Goal: Information Seeking & Learning: Learn about a topic

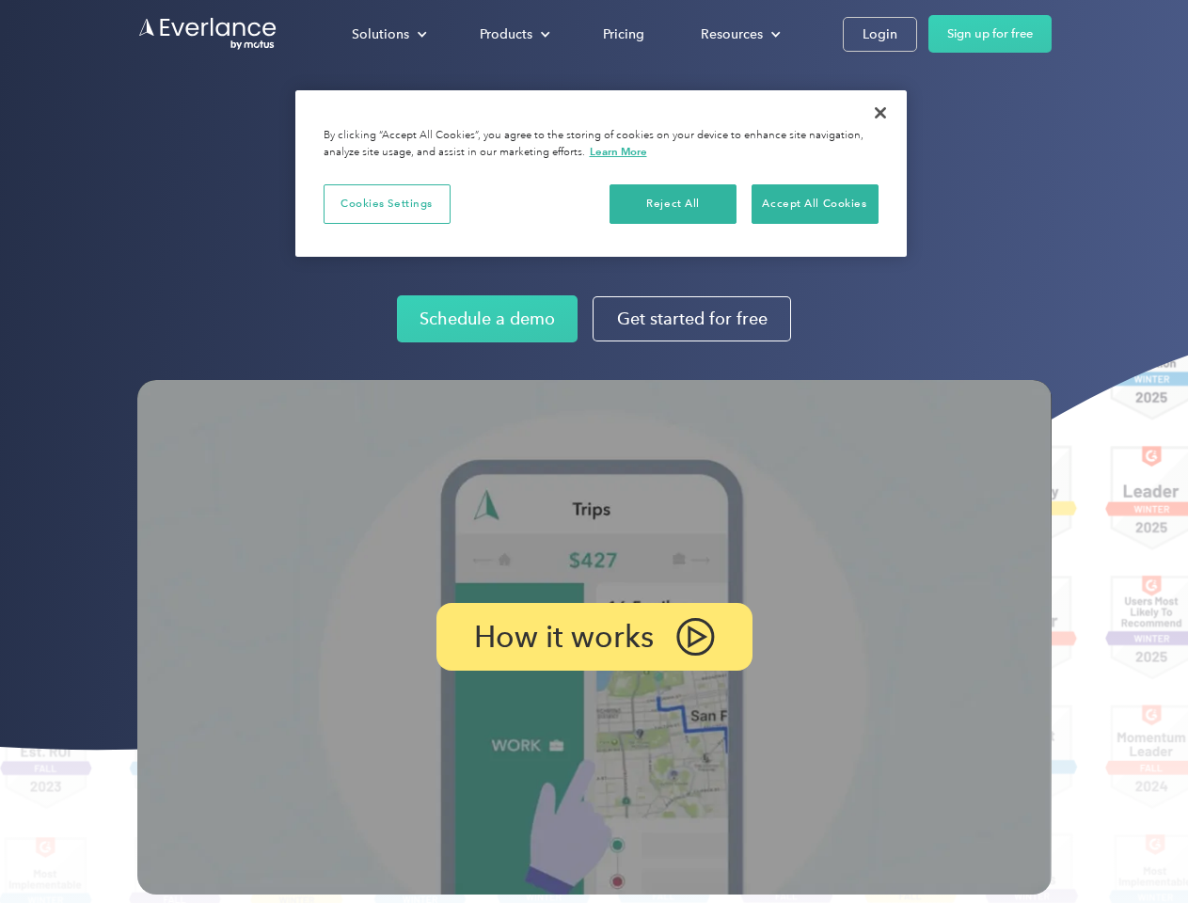
click at [593, 451] on img at bounding box center [594, 637] width 914 height 514
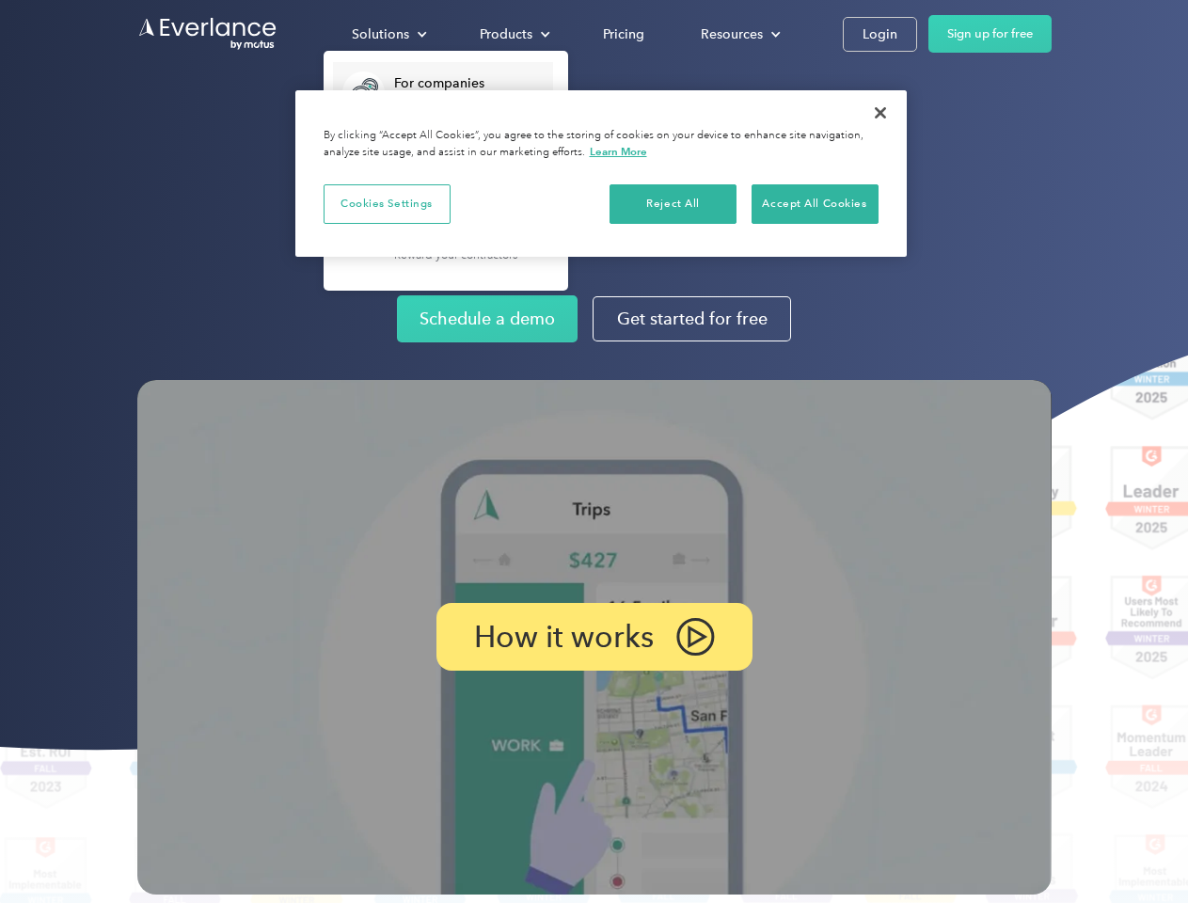
click at [388, 34] on div "Solutions" at bounding box center [380, 35] width 57 height 24
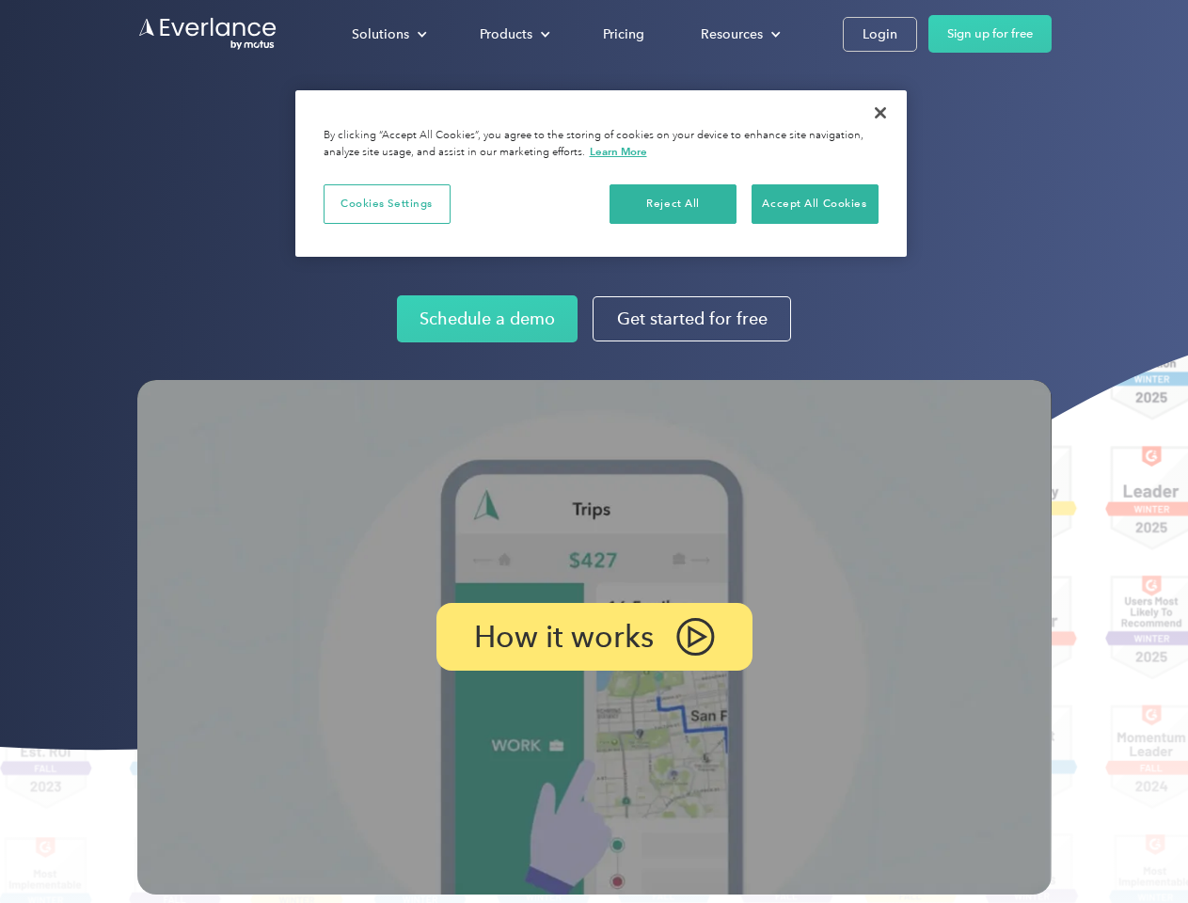
click at [512, 34] on div "Products" at bounding box center [506, 35] width 53 height 24
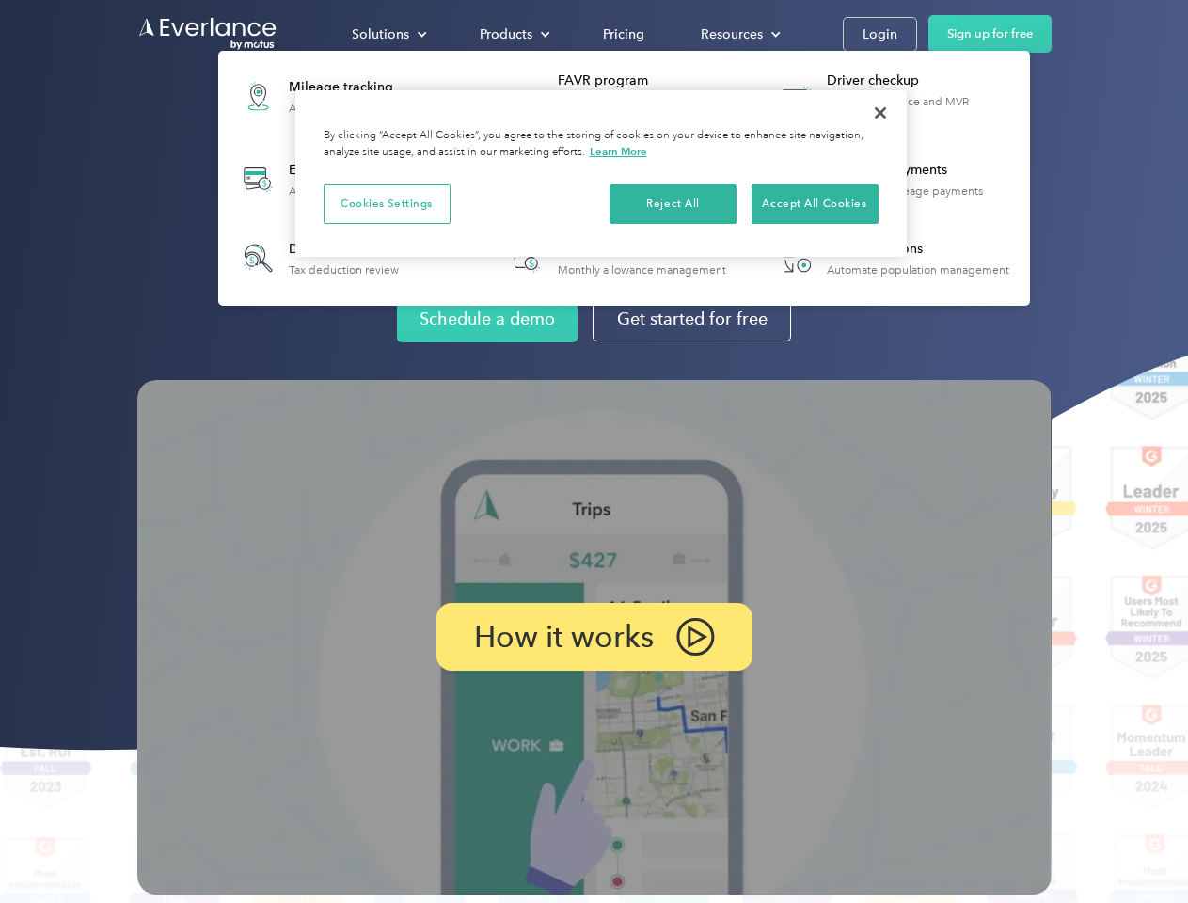
click at [738, 34] on div "Resources" at bounding box center [732, 35] width 62 height 24
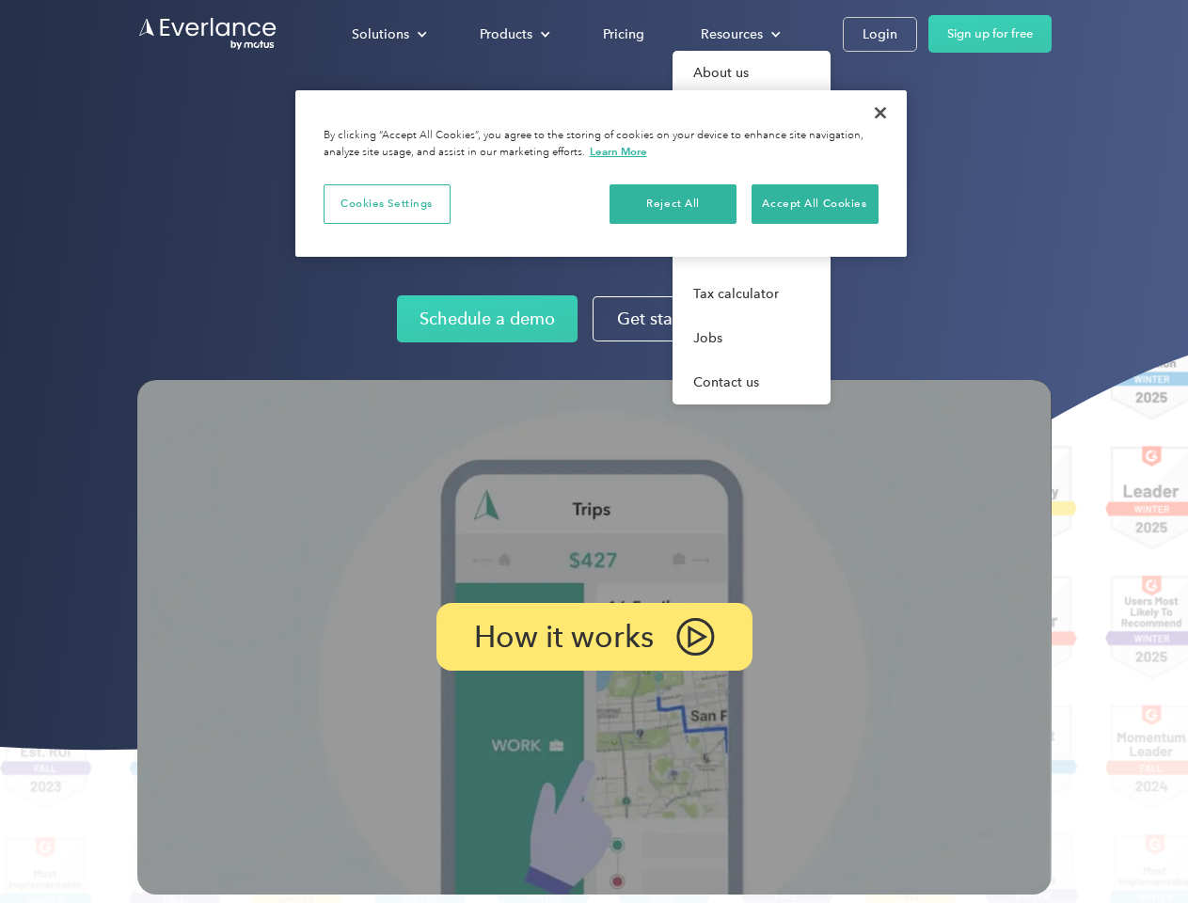
click at [593, 637] on p "How it works" at bounding box center [564, 636] width 180 height 23
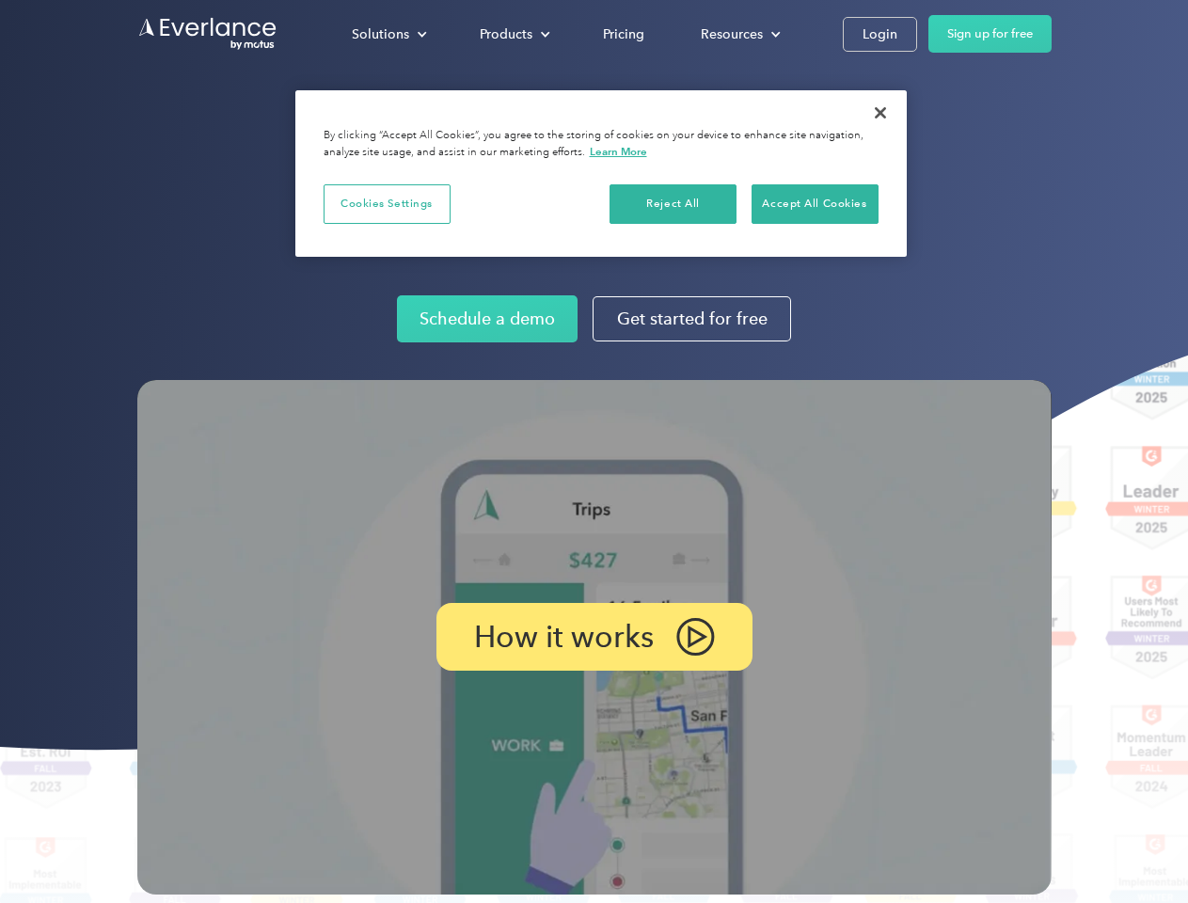
click at [386, 203] on button "Cookies Settings" at bounding box center [386, 203] width 127 height 39
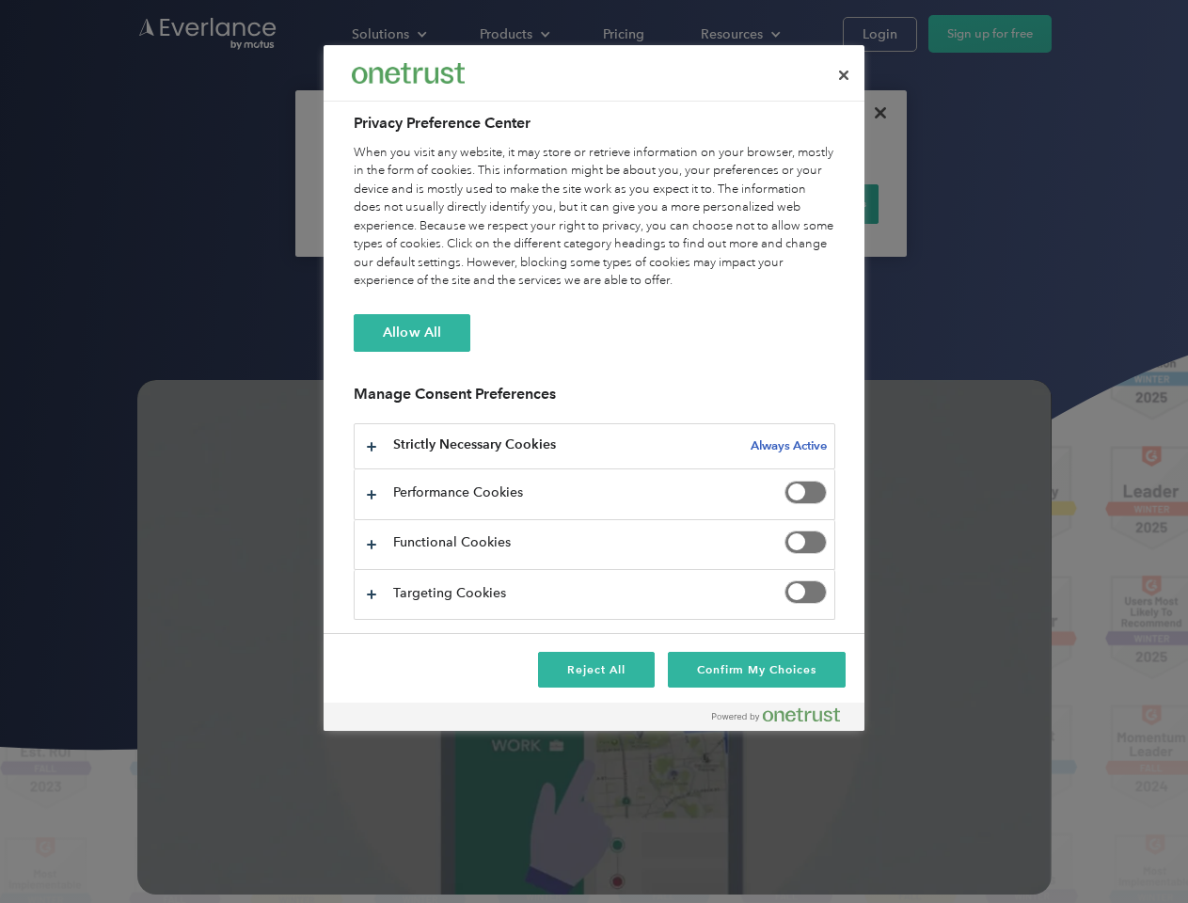
click at [673, 203] on div "When you visit any website, it may store or retrieve information on your browse…" at bounding box center [594, 217] width 481 height 147
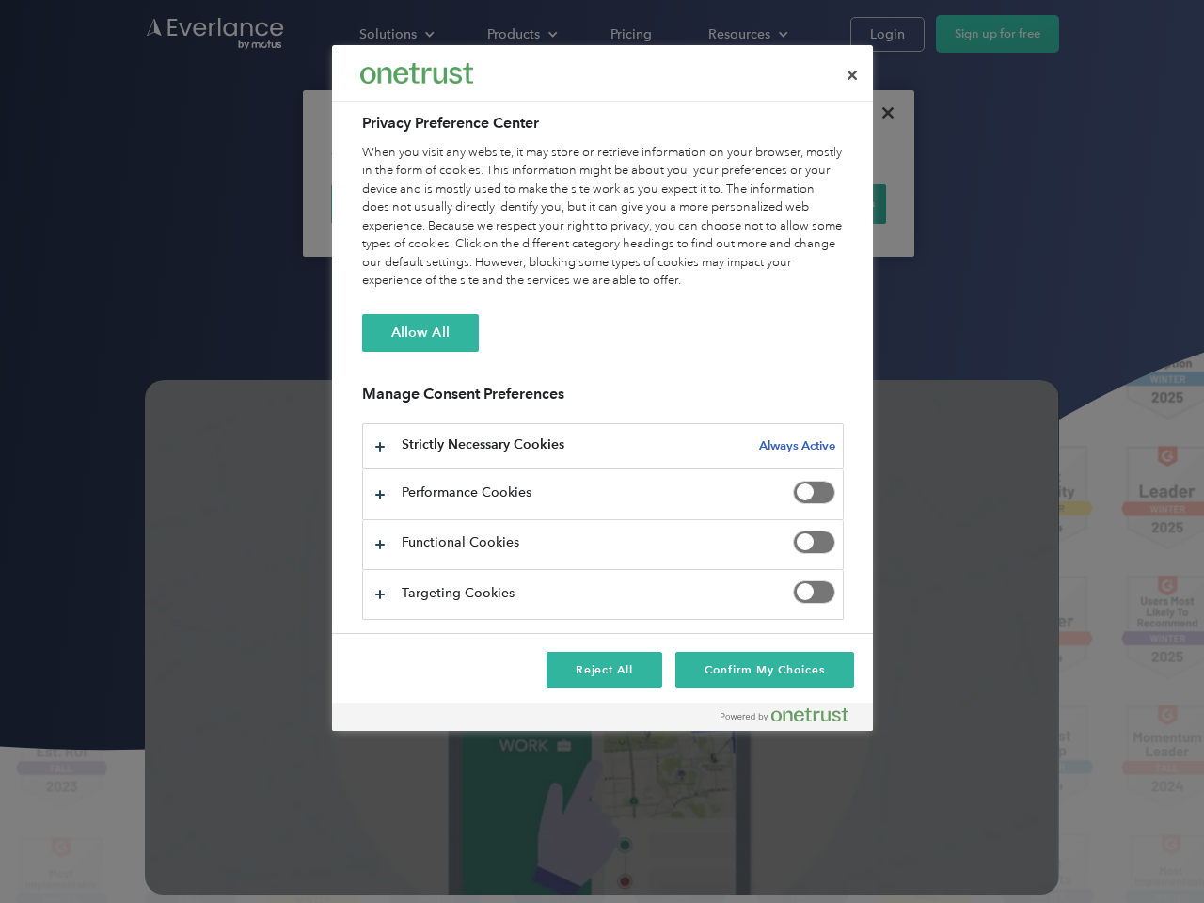
click at [814, 203] on div "When you visit any website, it may store or retrieve information on your browse…" at bounding box center [602, 217] width 481 height 147
click at [880, 113] on div at bounding box center [602, 451] width 1204 height 903
